Goal: Transaction & Acquisition: Purchase product/service

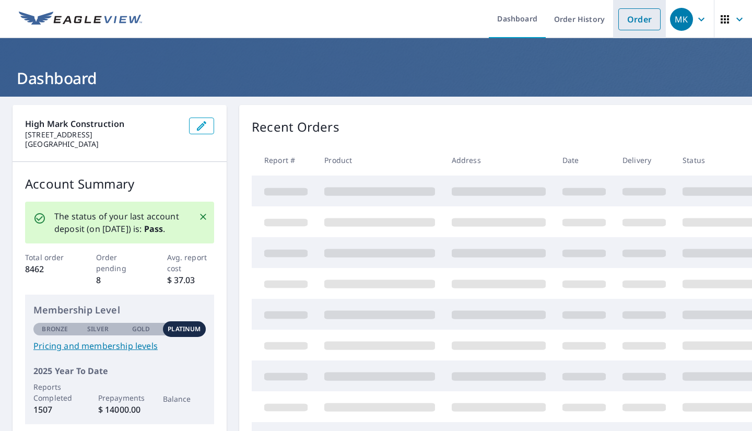
click at [643, 14] on link "Order" at bounding box center [639, 19] width 42 height 22
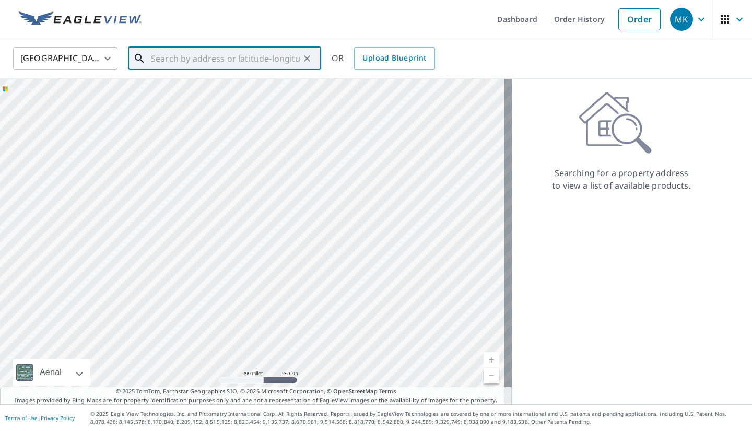
click at [163, 57] on input "text" at bounding box center [225, 58] width 149 height 29
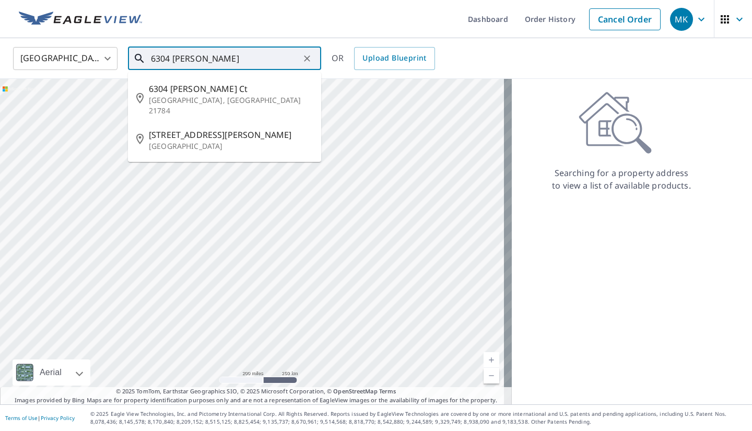
click at [227, 93] on span "6304 [PERSON_NAME] Ct" at bounding box center [231, 88] width 164 height 13
type input "[STREET_ADDRESS][PERSON_NAME]"
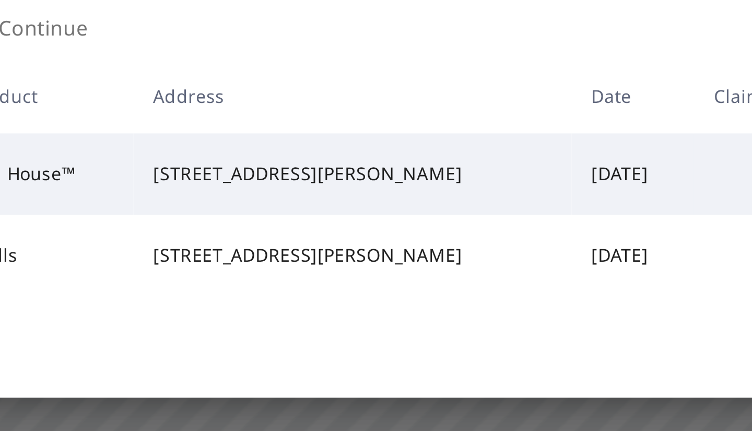
click at [295, 293] on div "Continue my order" at bounding box center [376, 288] width 718 height 42
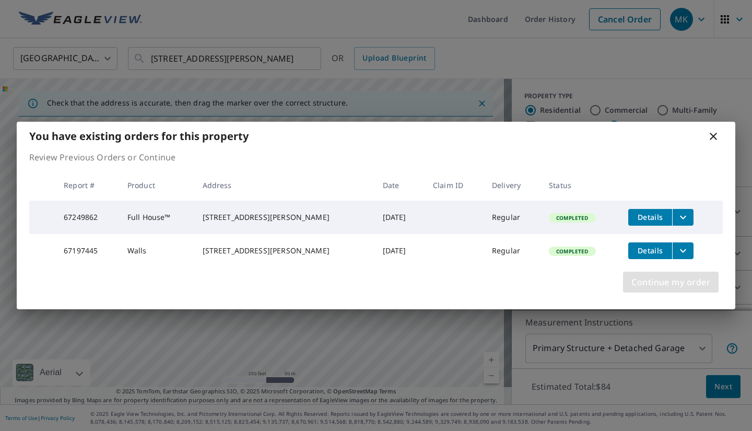
click at [677, 289] on span "Continue my order" at bounding box center [670, 282] width 79 height 15
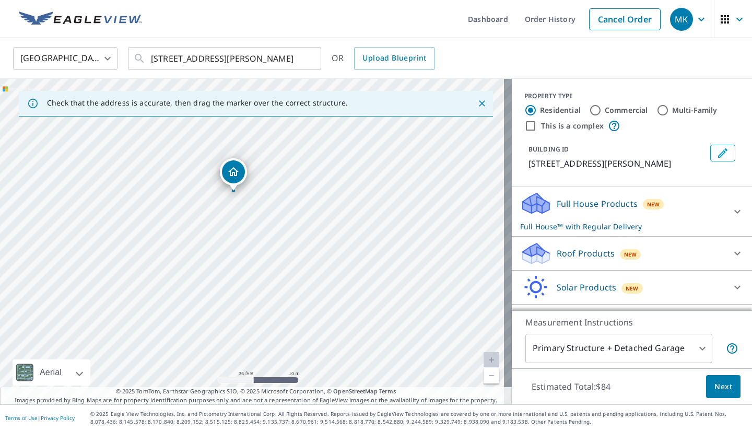
click at [734, 211] on icon at bounding box center [737, 212] width 6 height 4
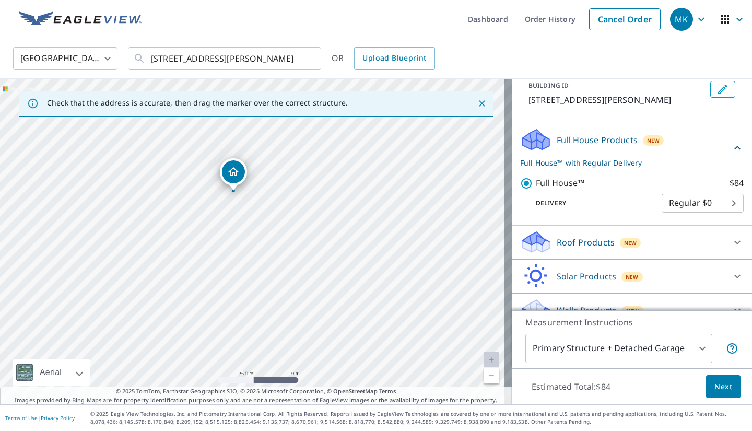
scroll to position [81, 0]
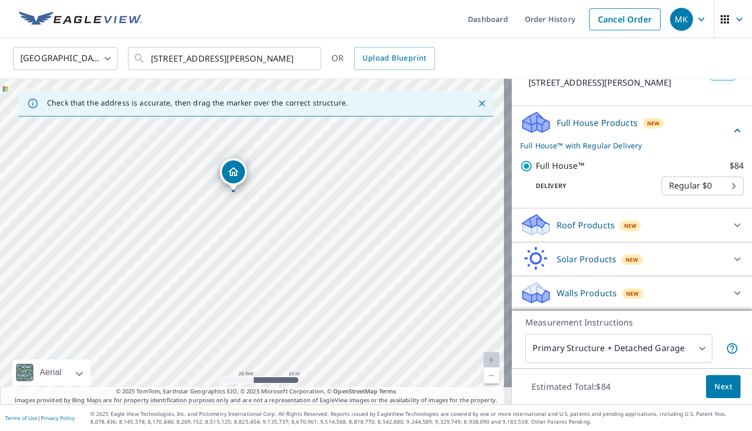
click at [731, 298] on icon at bounding box center [737, 293] width 13 height 13
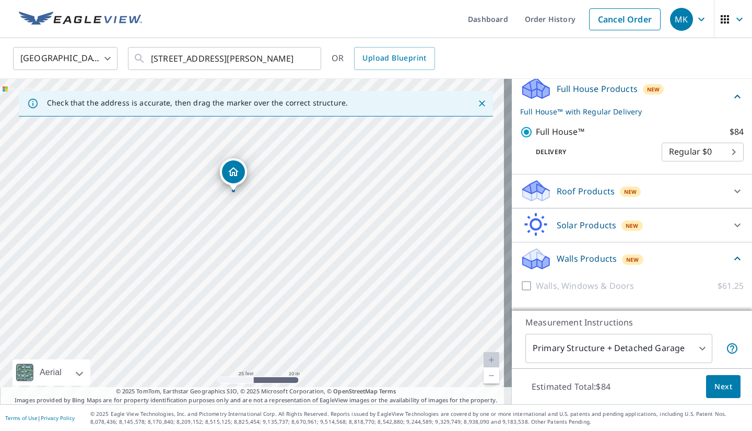
scroll to position [140, 0]
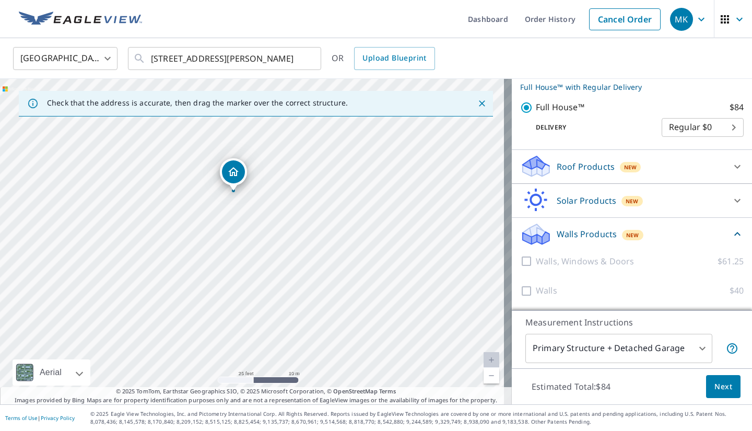
click at [520, 263] on div at bounding box center [528, 261] width 16 height 13
click at [532, 270] on div "Walls, Windows & Doors $61.25" at bounding box center [631, 261] width 223 height 30
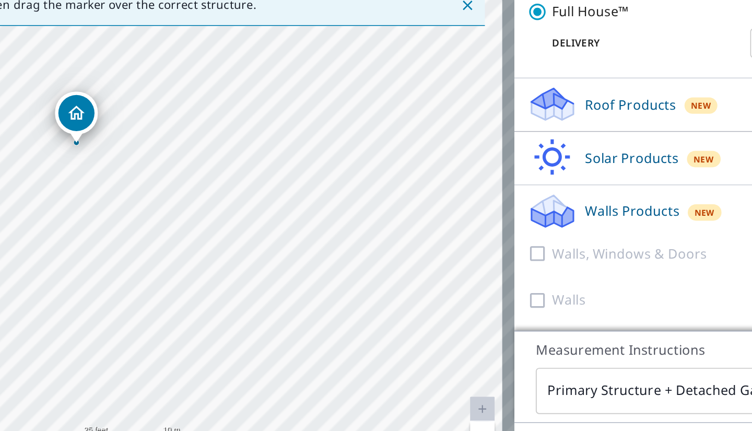
click at [520, 264] on div at bounding box center [528, 261] width 16 height 13
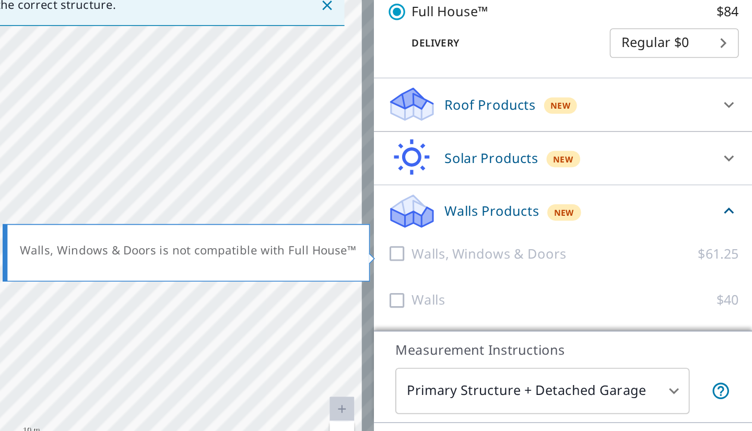
scroll to position [0, 0]
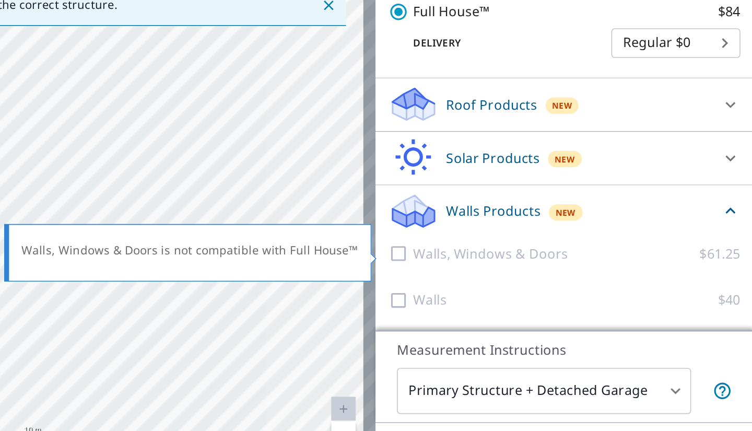
click at [523, 296] on div at bounding box center [528, 290] width 16 height 13
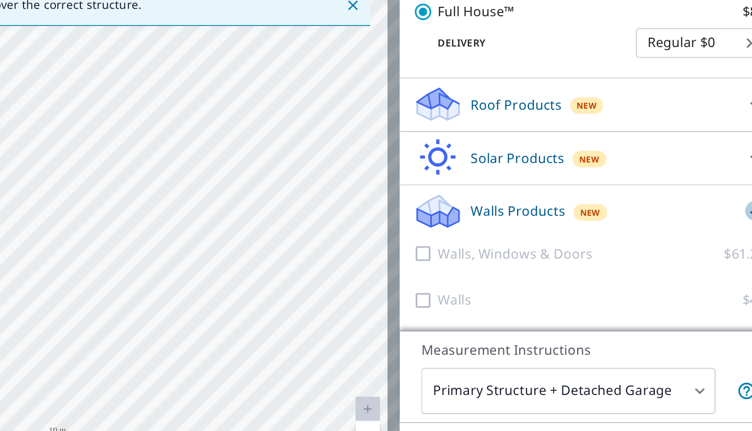
click at [731, 237] on icon at bounding box center [737, 234] width 13 height 13
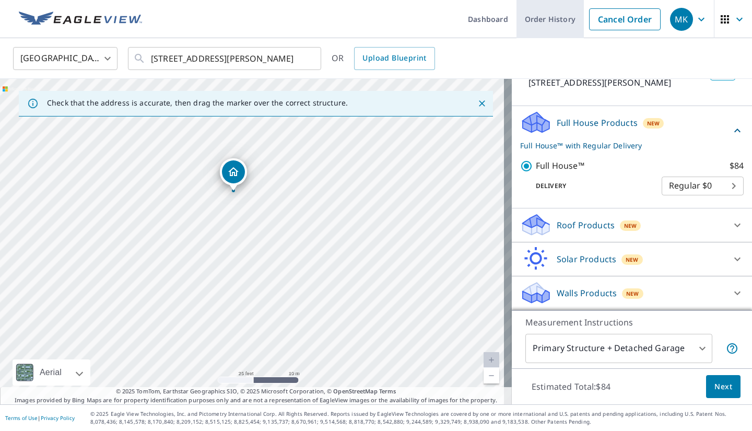
click at [533, 21] on link "Order History" at bounding box center [549, 19] width 67 height 38
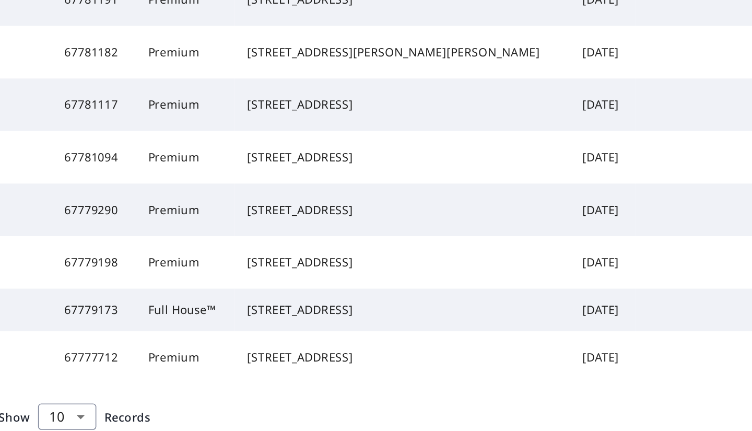
scroll to position [255, 0]
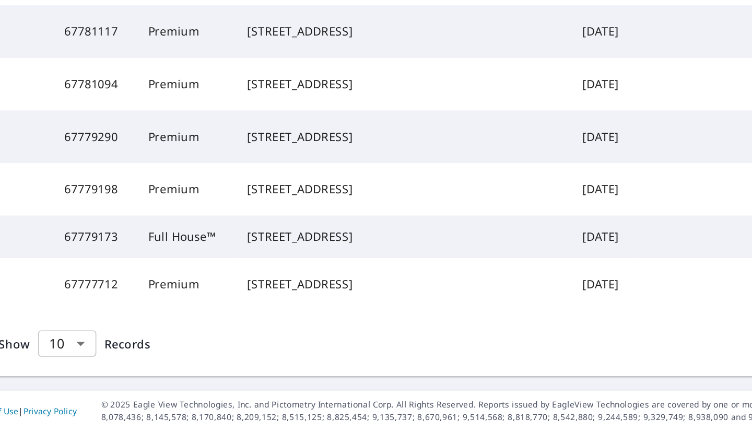
click at [78, 379] on body "MK MK Dashboard Order History Order MK Dashboard / Order History Order History …" at bounding box center [376, 215] width 752 height 431
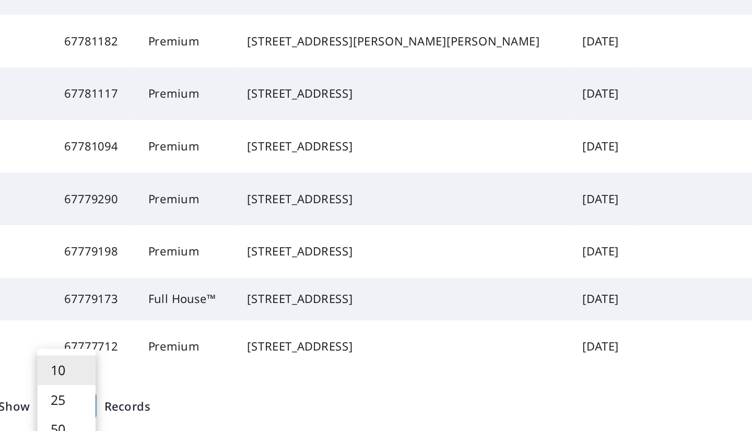
click at [56, 374] on li "25" at bounding box center [68, 371] width 37 height 19
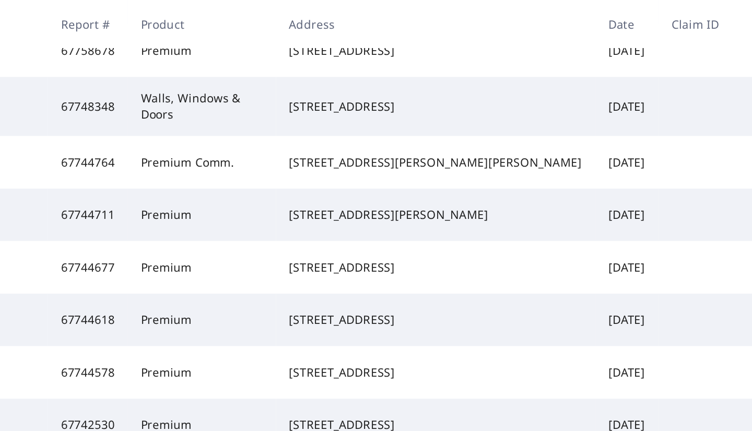
scroll to position [820, 0]
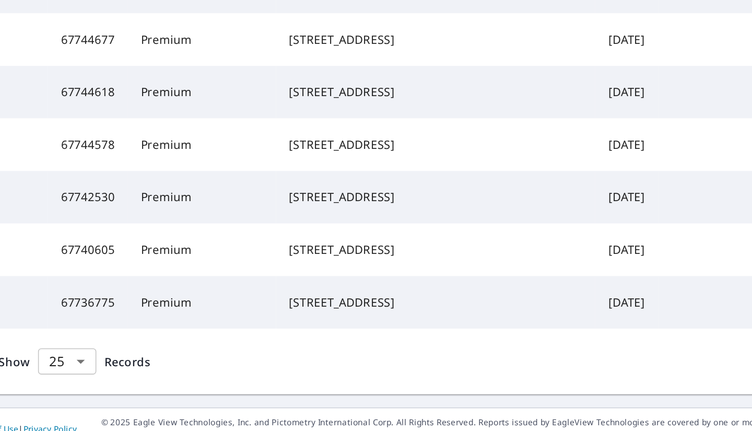
click at [80, 375] on body "MK MK Dashboard Order History Order MK Dashboard / Order History Order History …" at bounding box center [376, 215] width 752 height 431
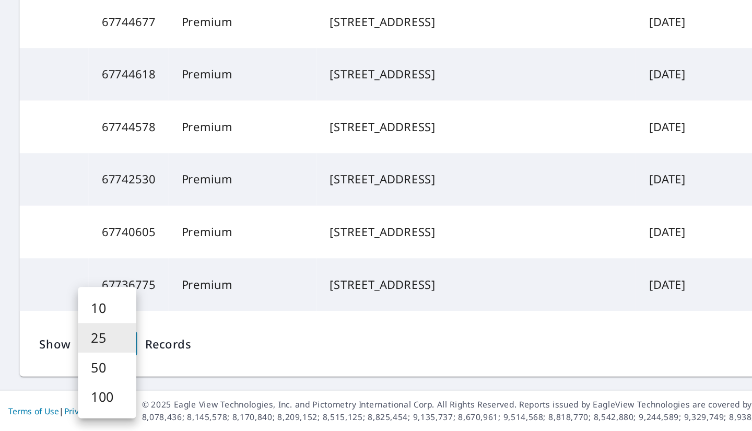
click at [61, 415] on li "100" at bounding box center [68, 408] width 37 height 19
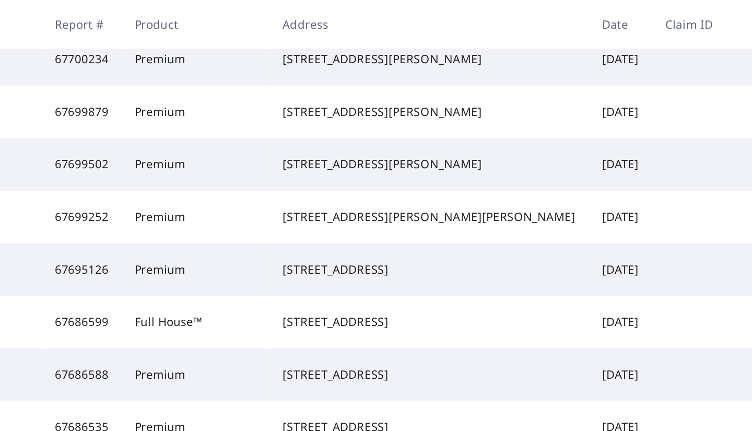
scroll to position [1367, 0]
